Goal: Transaction & Acquisition: Purchase product/service

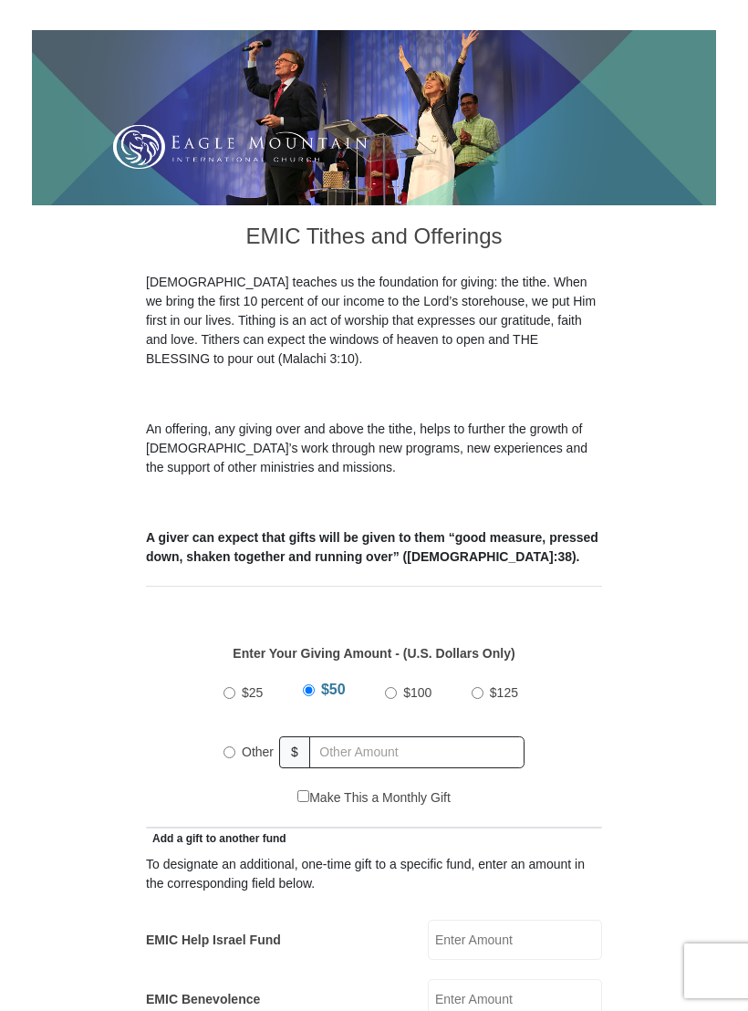
scroll to position [250, 0]
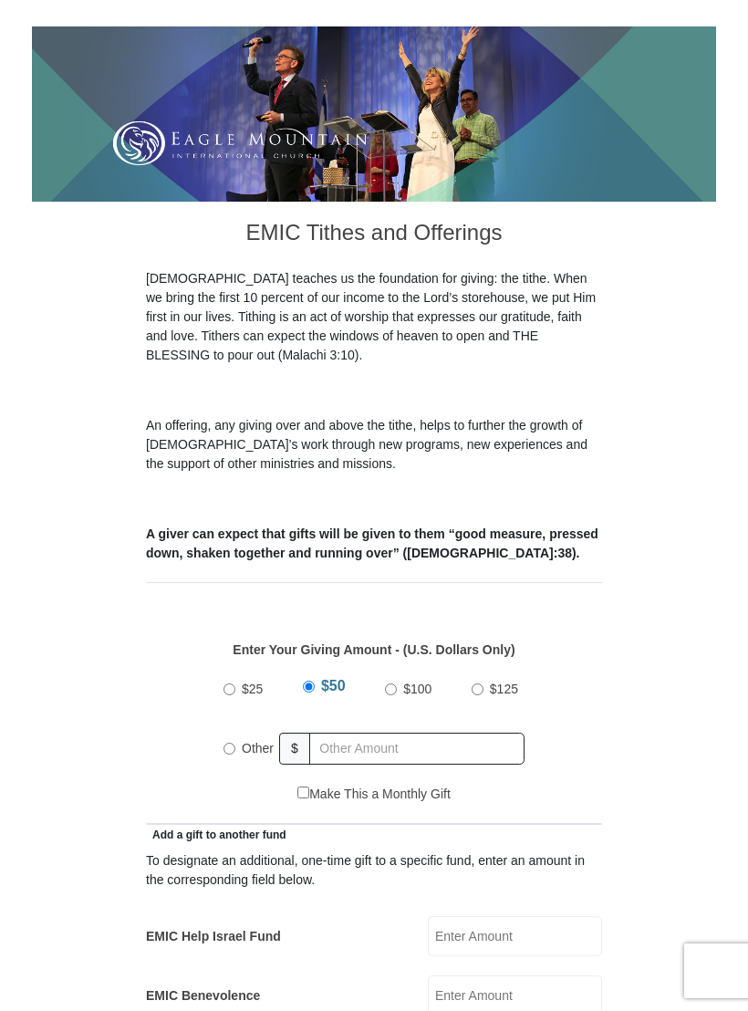
click at [235, 743] on input "Other" at bounding box center [230, 749] width 12 height 12
radio input "true"
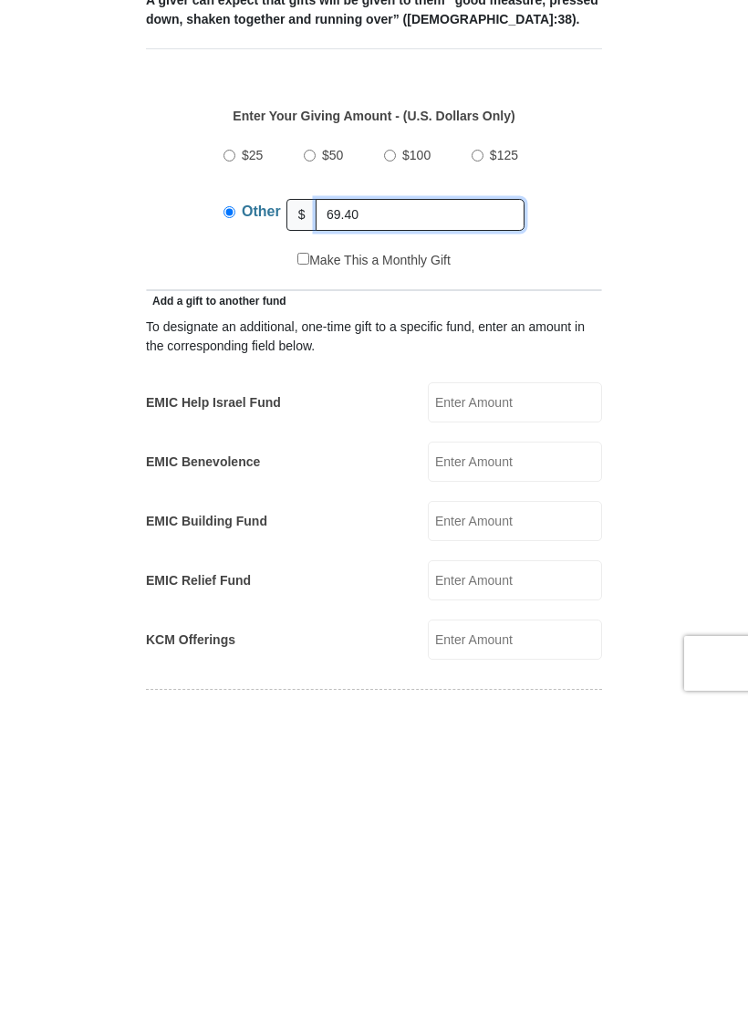
scroll to position [482, 0]
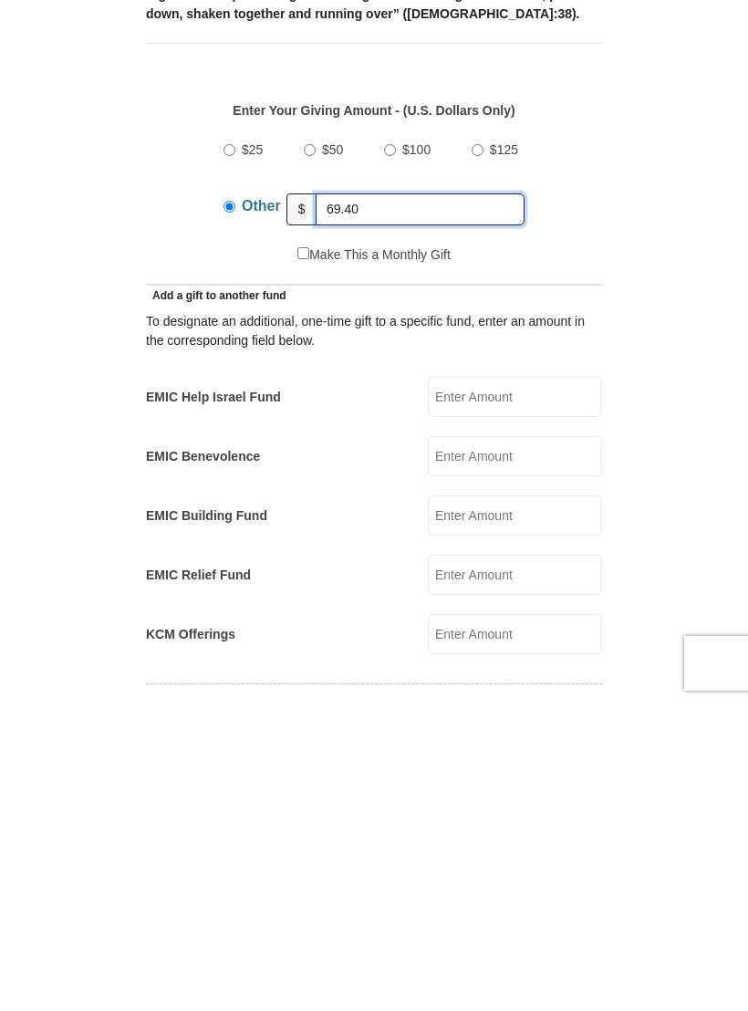
type input "69.40"
click at [524, 921] on input "KCM Offerings" at bounding box center [515, 941] width 174 height 40
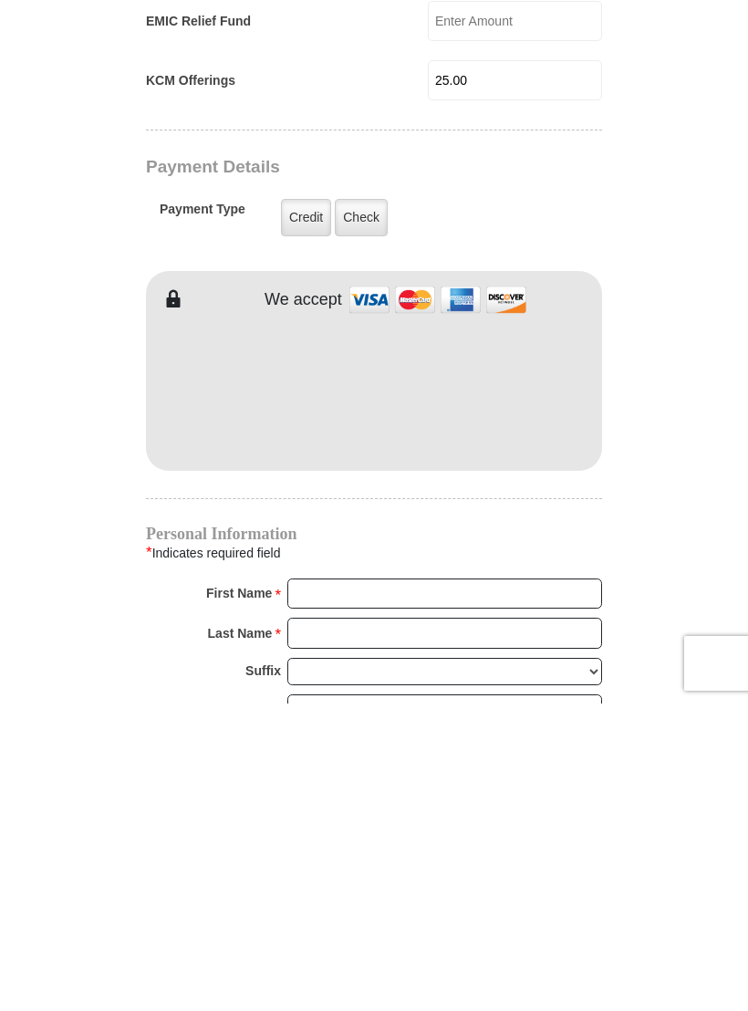
scroll to position [1045, 0]
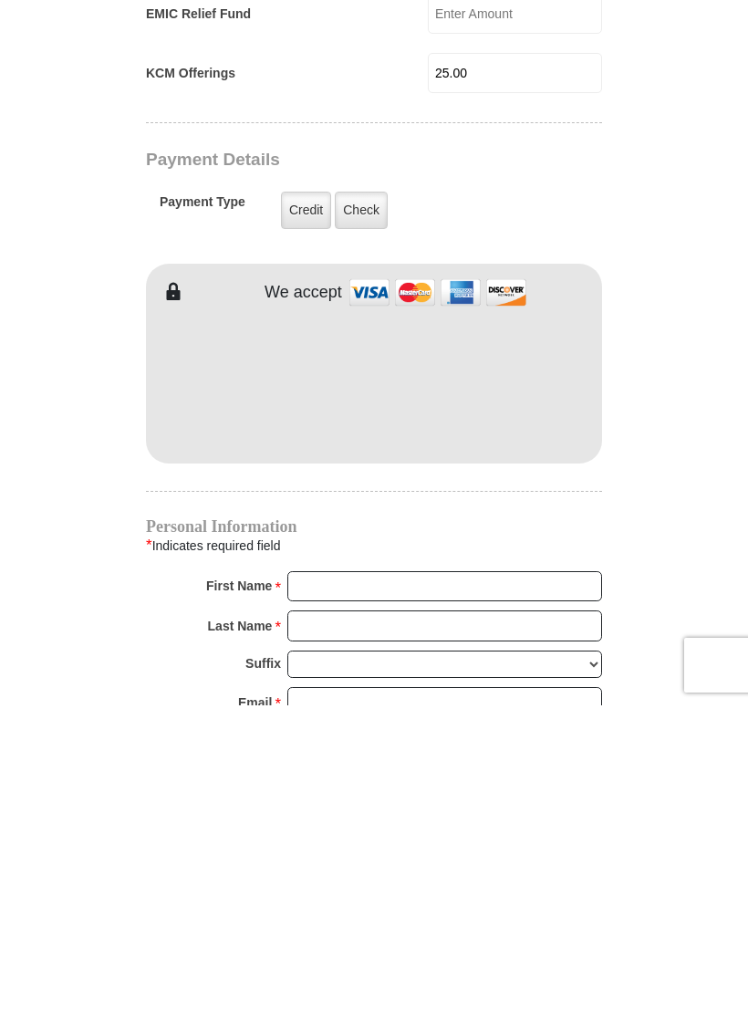
type input "25.00"
click at [391, 877] on input "First Name *" at bounding box center [444, 892] width 315 height 31
type input "Rudene"
click at [372, 916] on input "Last Name *" at bounding box center [444, 931] width 315 height 31
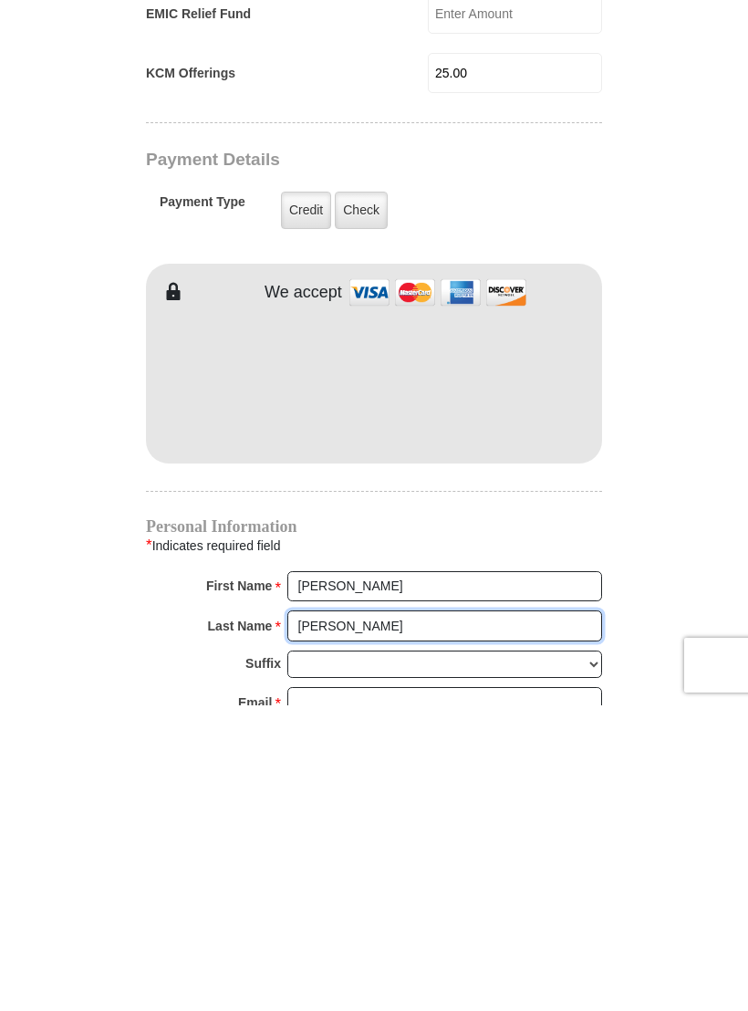
type input "Rivera"
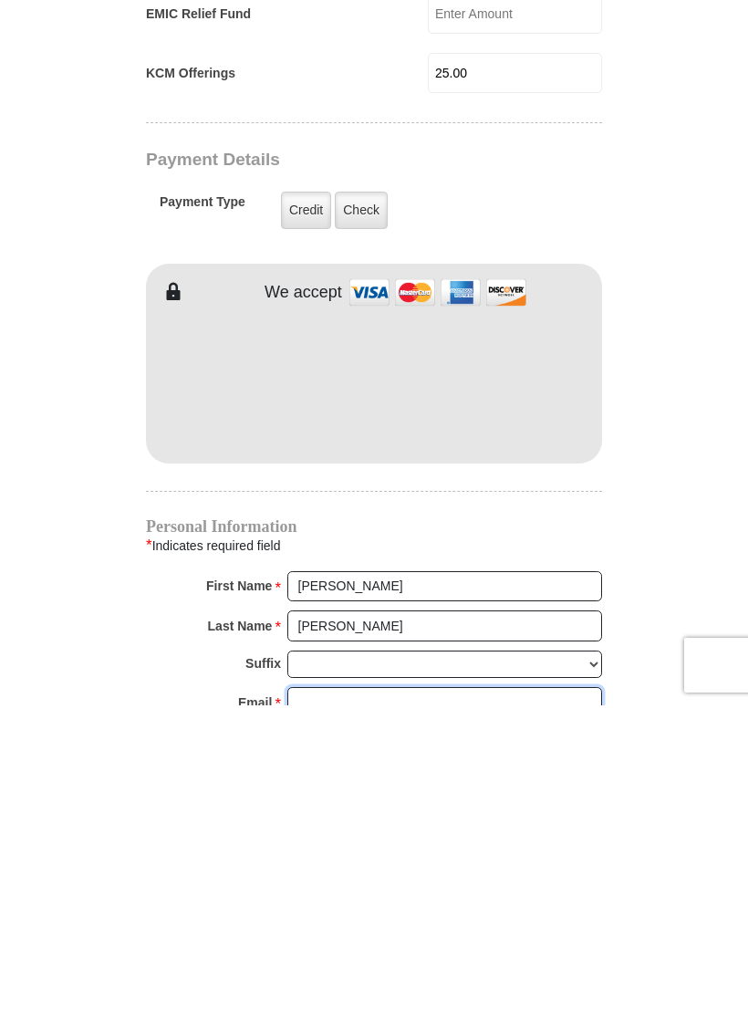
click at [392, 993] on input "Email *" at bounding box center [444, 1008] width 315 height 31
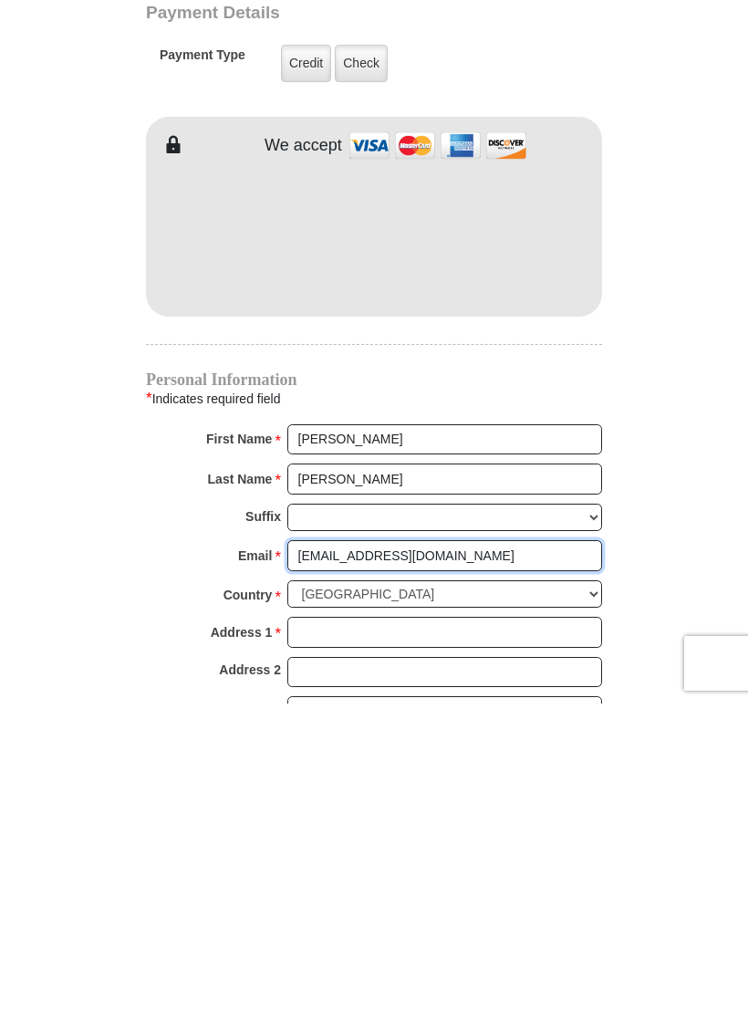
scroll to position [1193, 0]
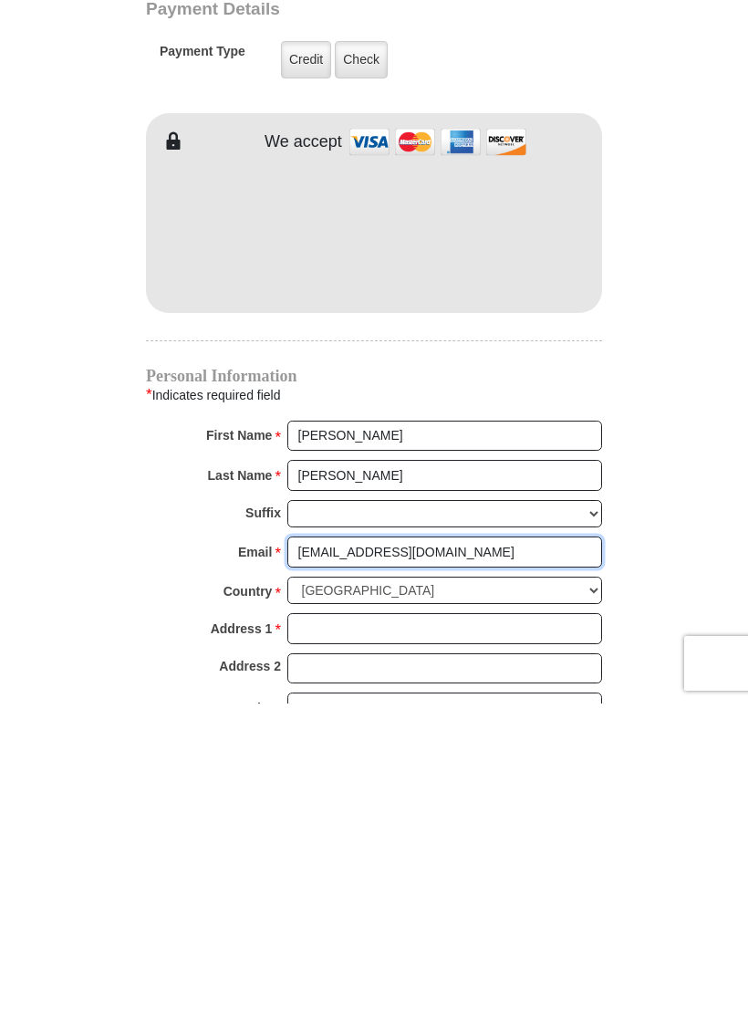
type input "rudenerivera@aol.com"
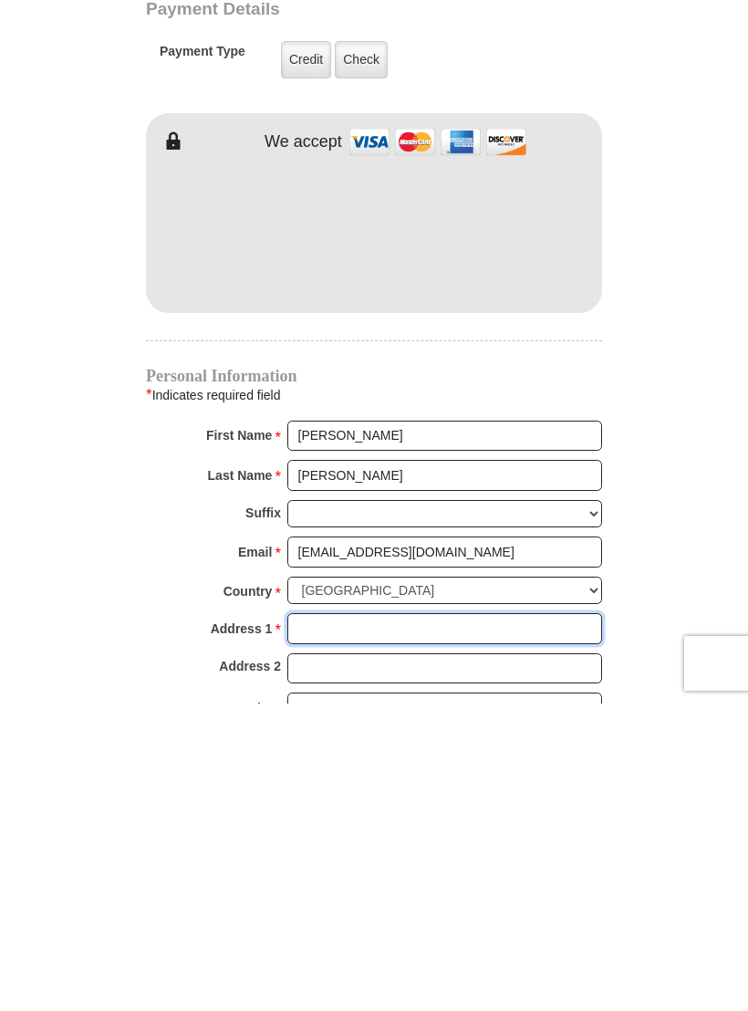
click at [394, 921] on input "Address 1 *" at bounding box center [444, 936] width 315 height 31
type input "15412 S. Wilton Place"
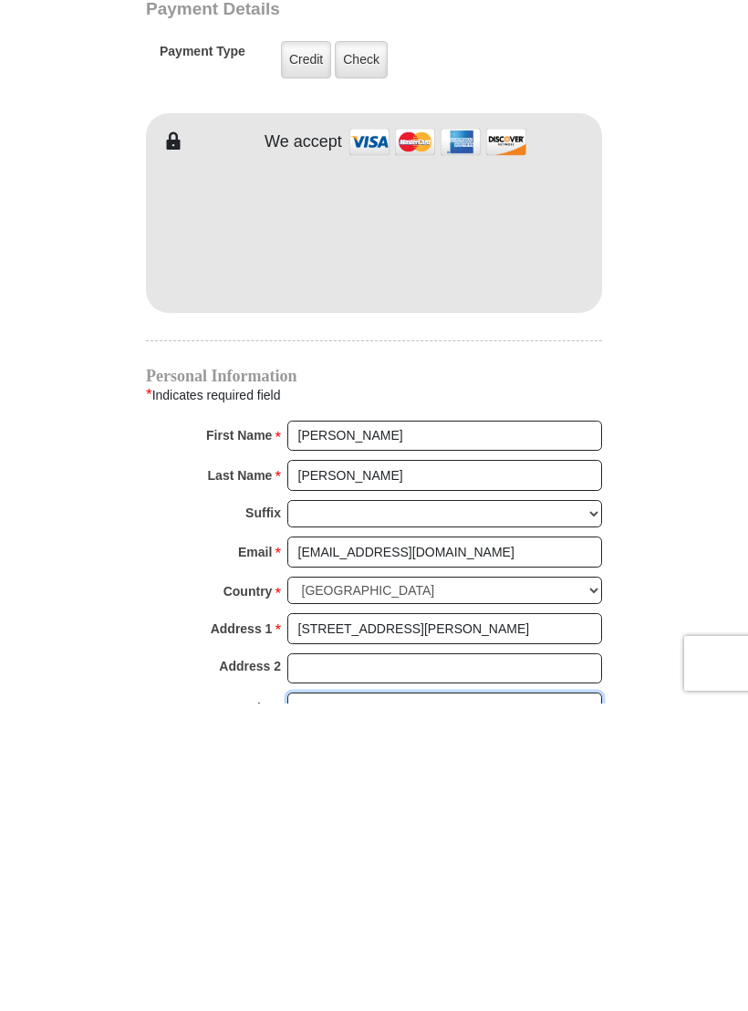
click at [390, 1000] on input "City *" at bounding box center [444, 1015] width 315 height 31
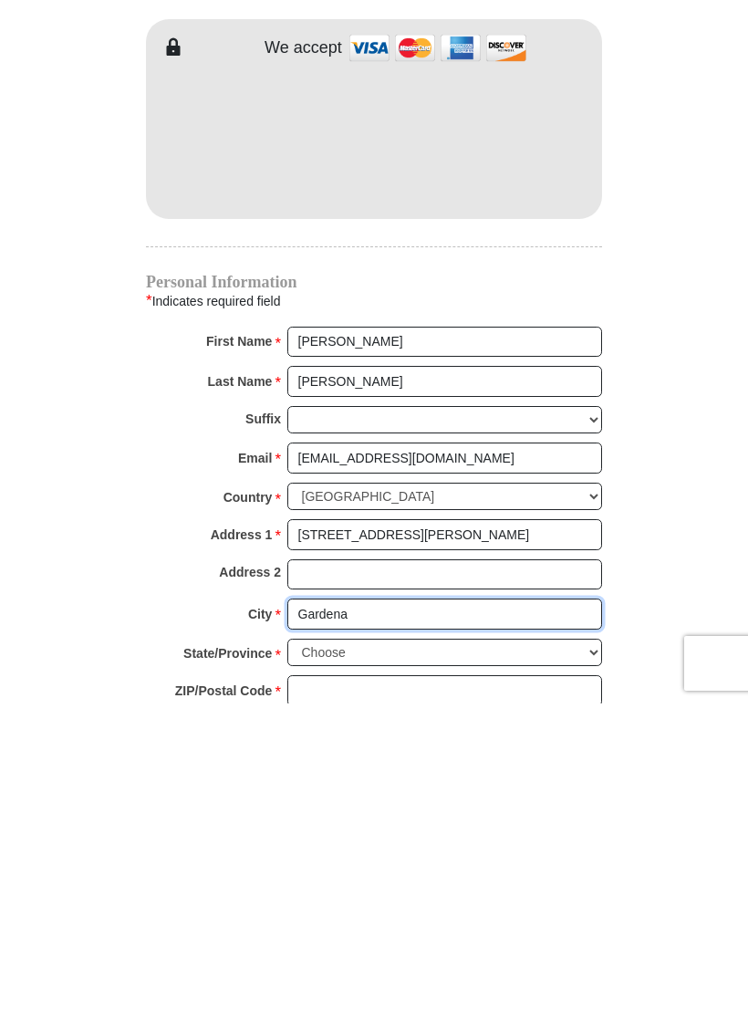
scroll to position [1292, 0]
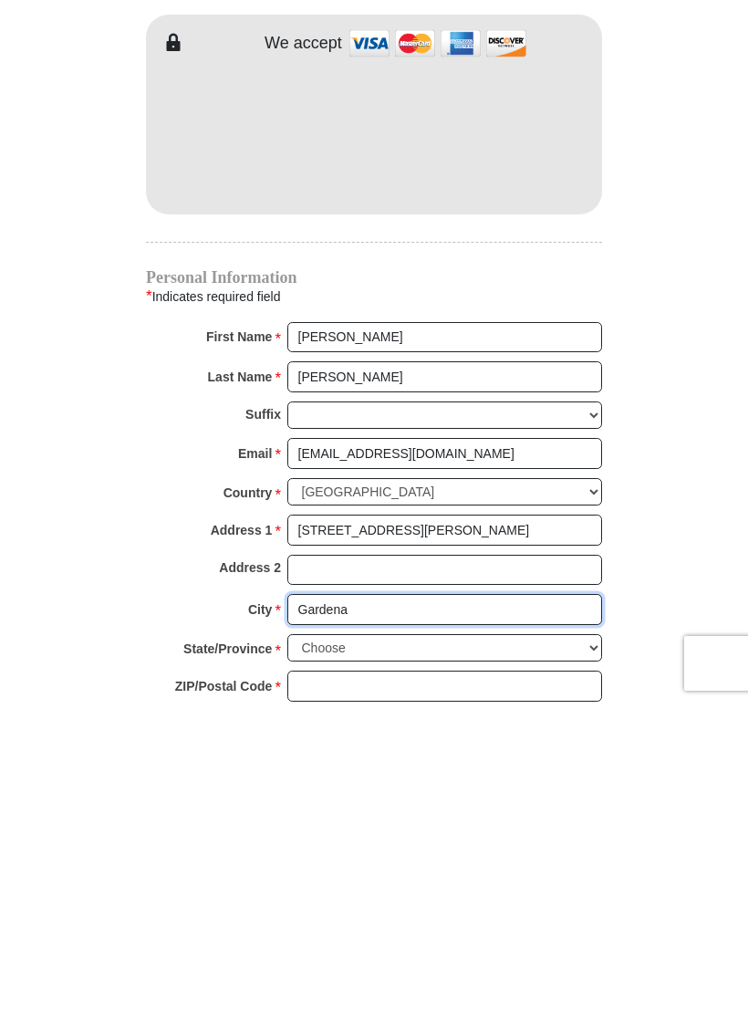
type input "Gardena"
click at [390, 942] on select "Choose Alabama Alaska American Samoa Arizona Arkansas Armed Forces Americas Arm…" at bounding box center [444, 956] width 315 height 28
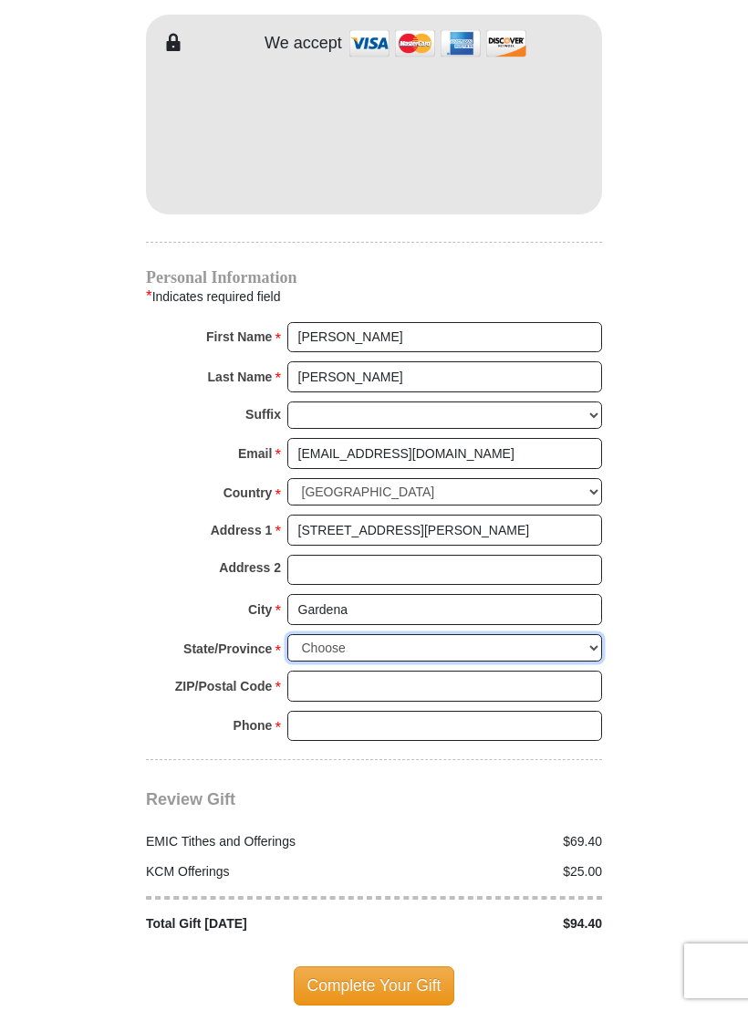
select select "CA"
click at [376, 671] on input "ZIP/Postal Code *" at bounding box center [444, 686] width 315 height 31
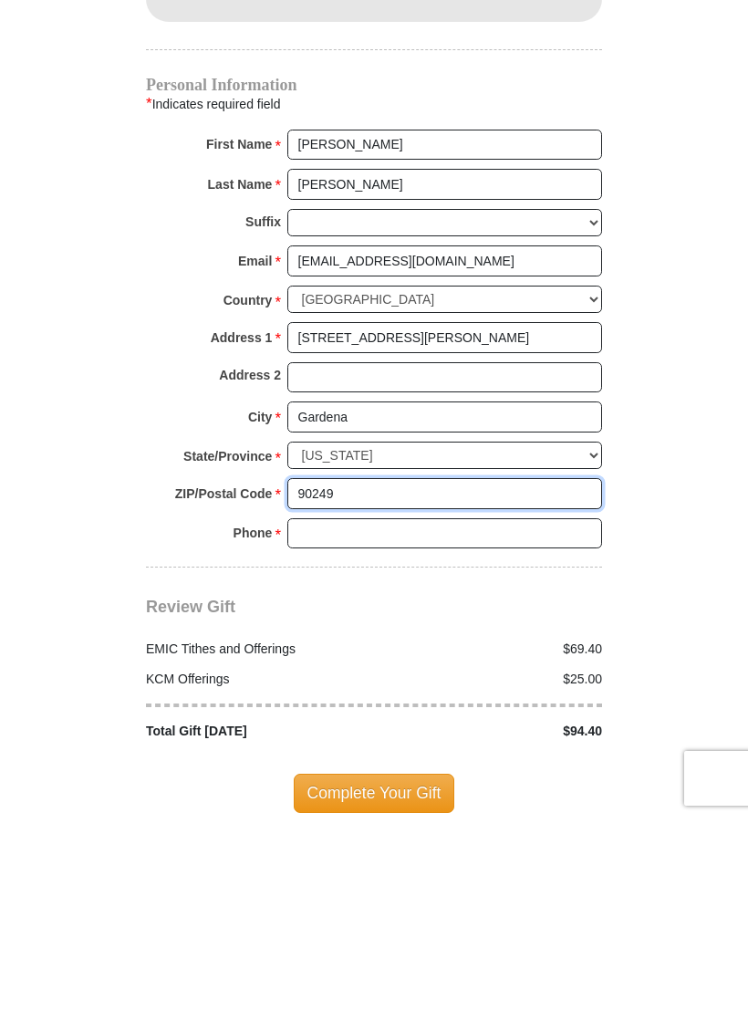
type input "90249"
click at [362, 711] on input "Phone * *" at bounding box center [444, 726] width 315 height 31
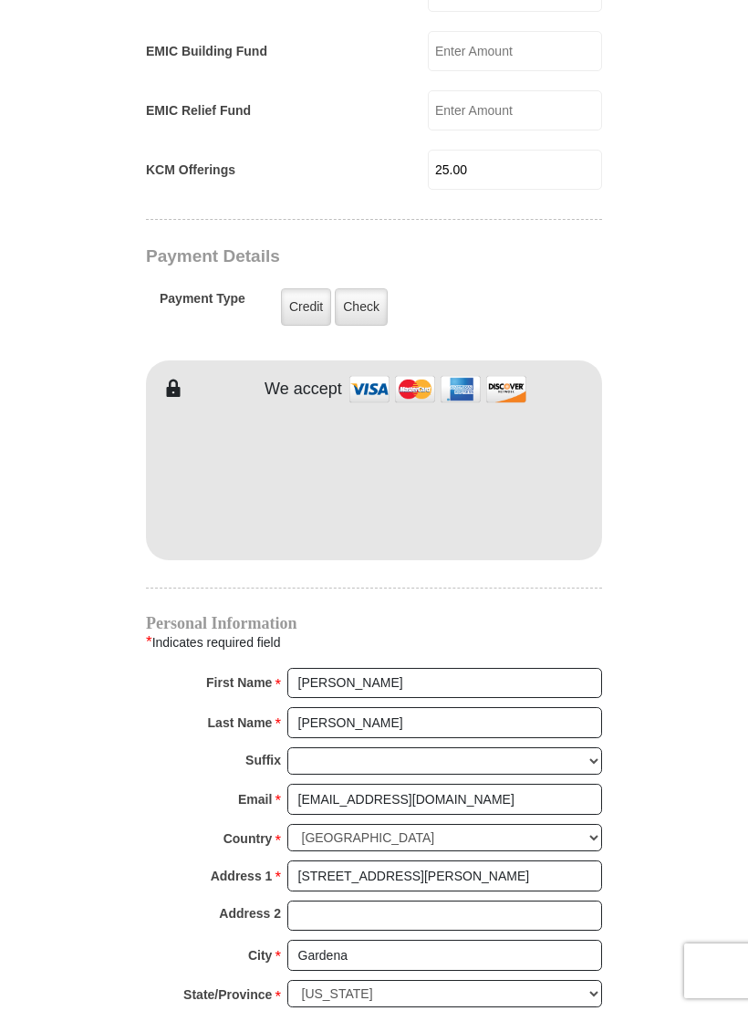
scroll to position [1235, 0]
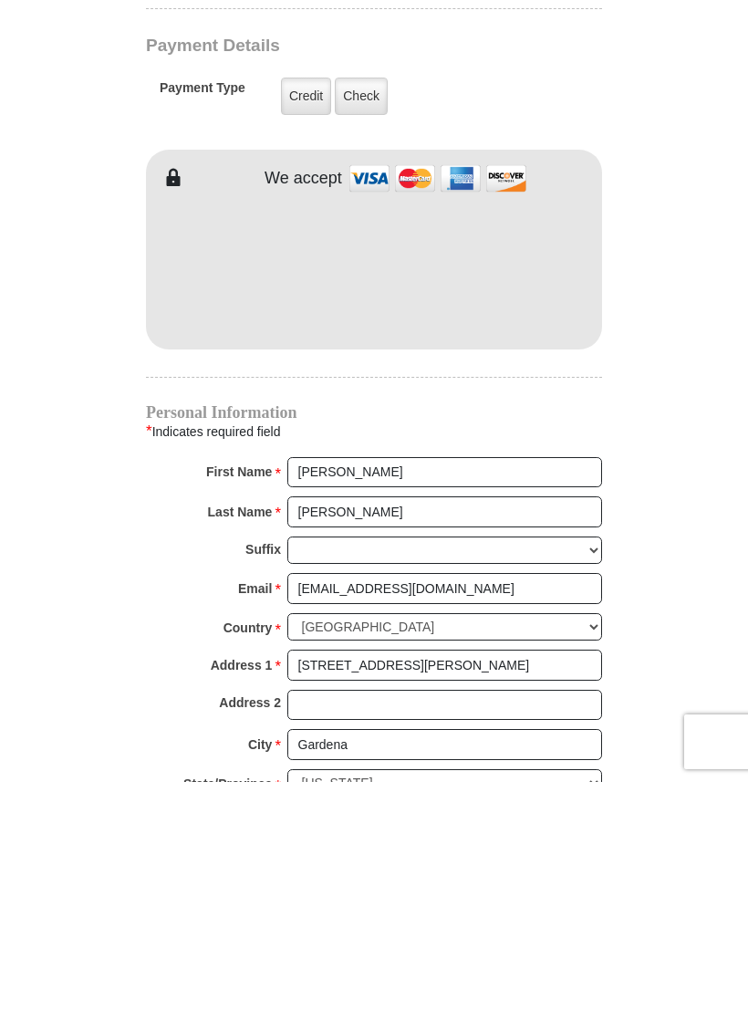
type input "310-329-7428"
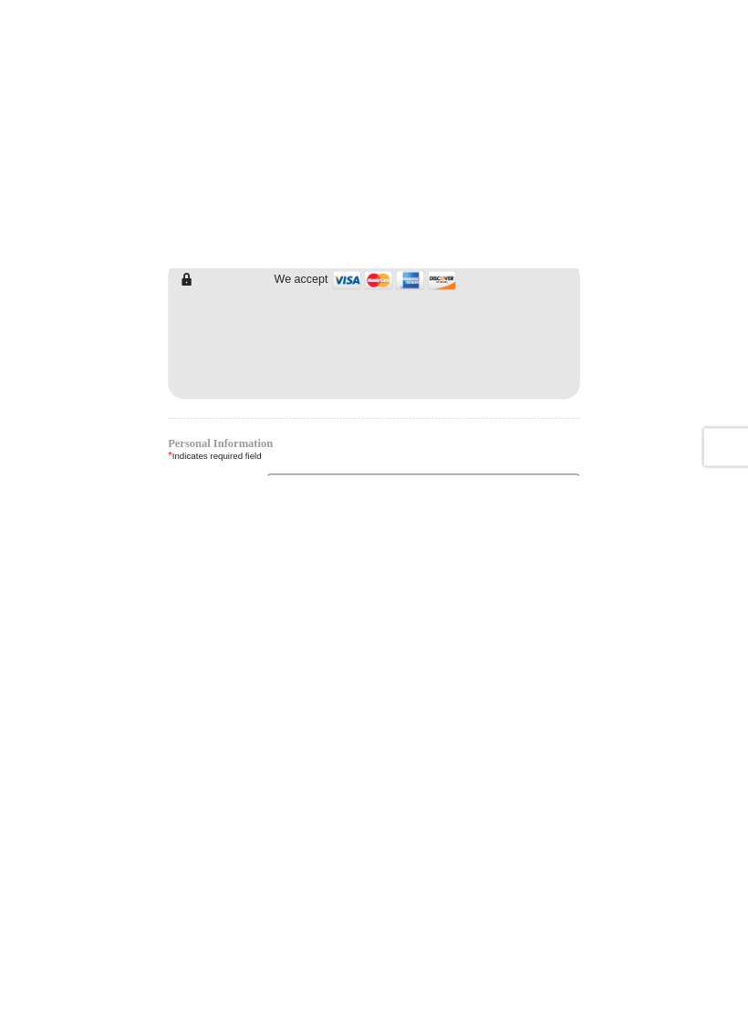
scroll to position [1598, 0]
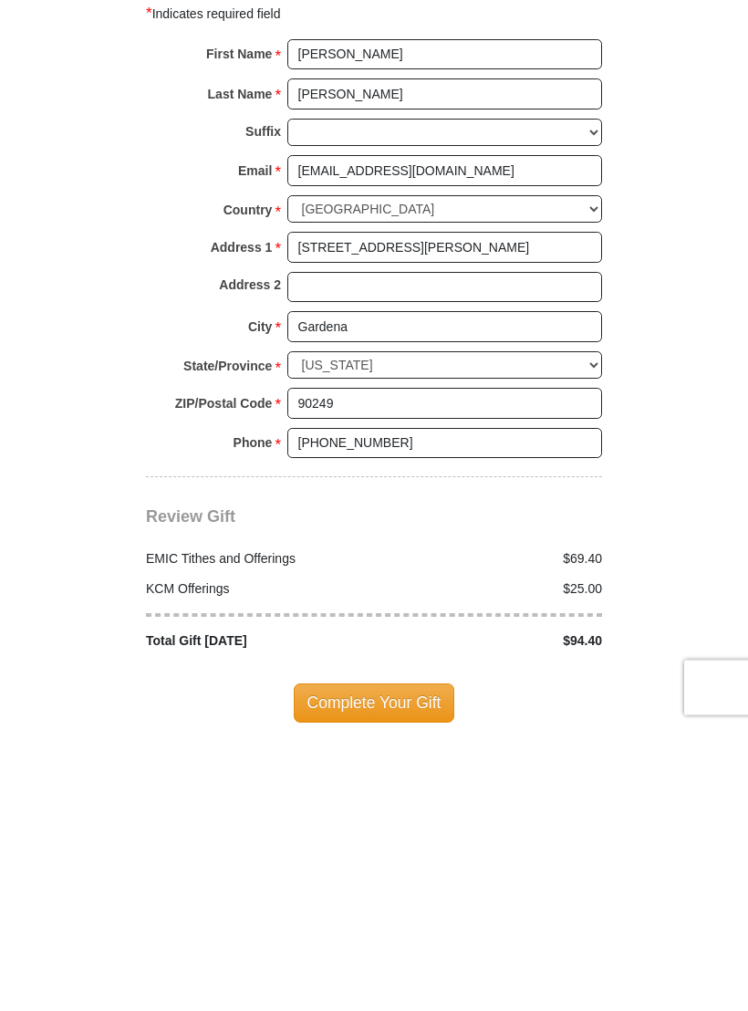
click at [380, 967] on span "Complete Your Gift" at bounding box center [374, 986] width 161 height 38
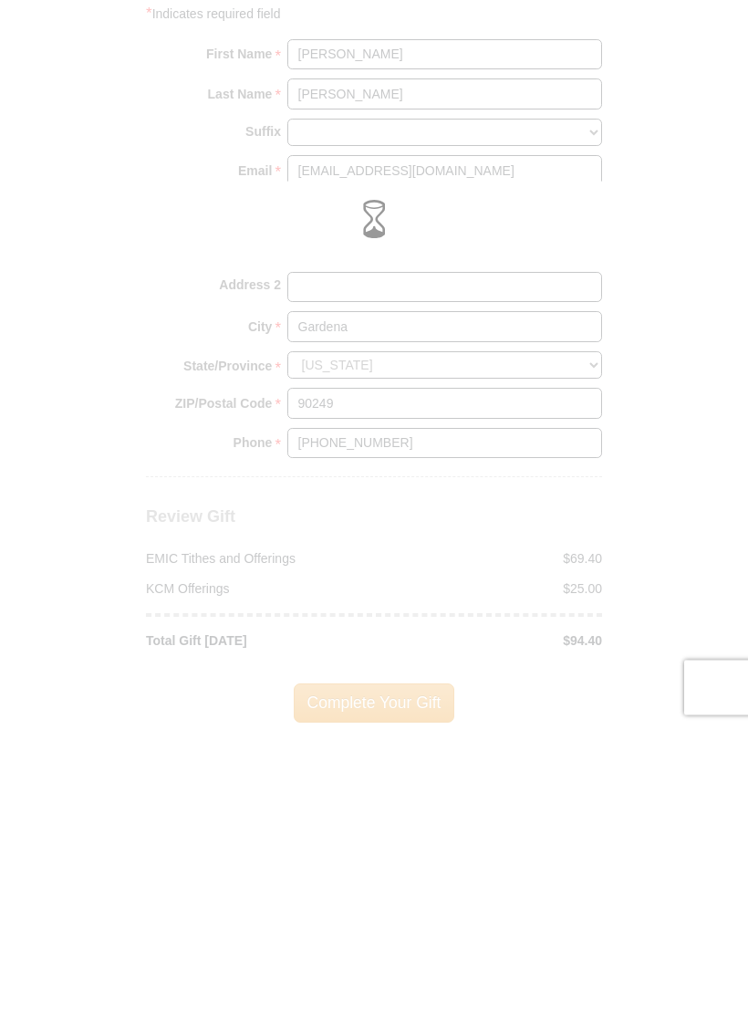
scroll to position [1882, 0]
